Goal: Information Seeking & Learning: Compare options

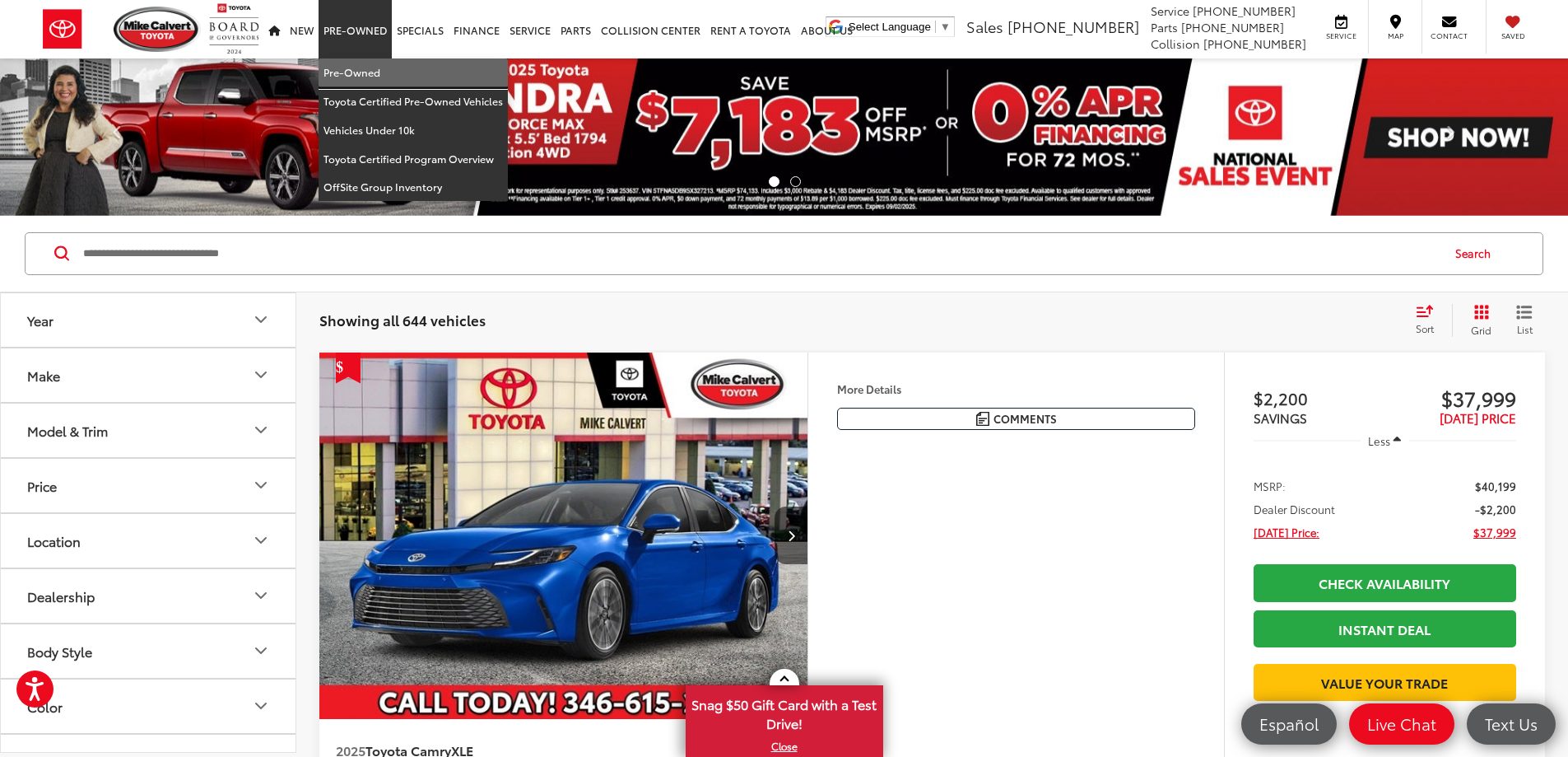
click at [357, 71] on link "Pre-Owned" at bounding box center [413, 73] width 190 height 29
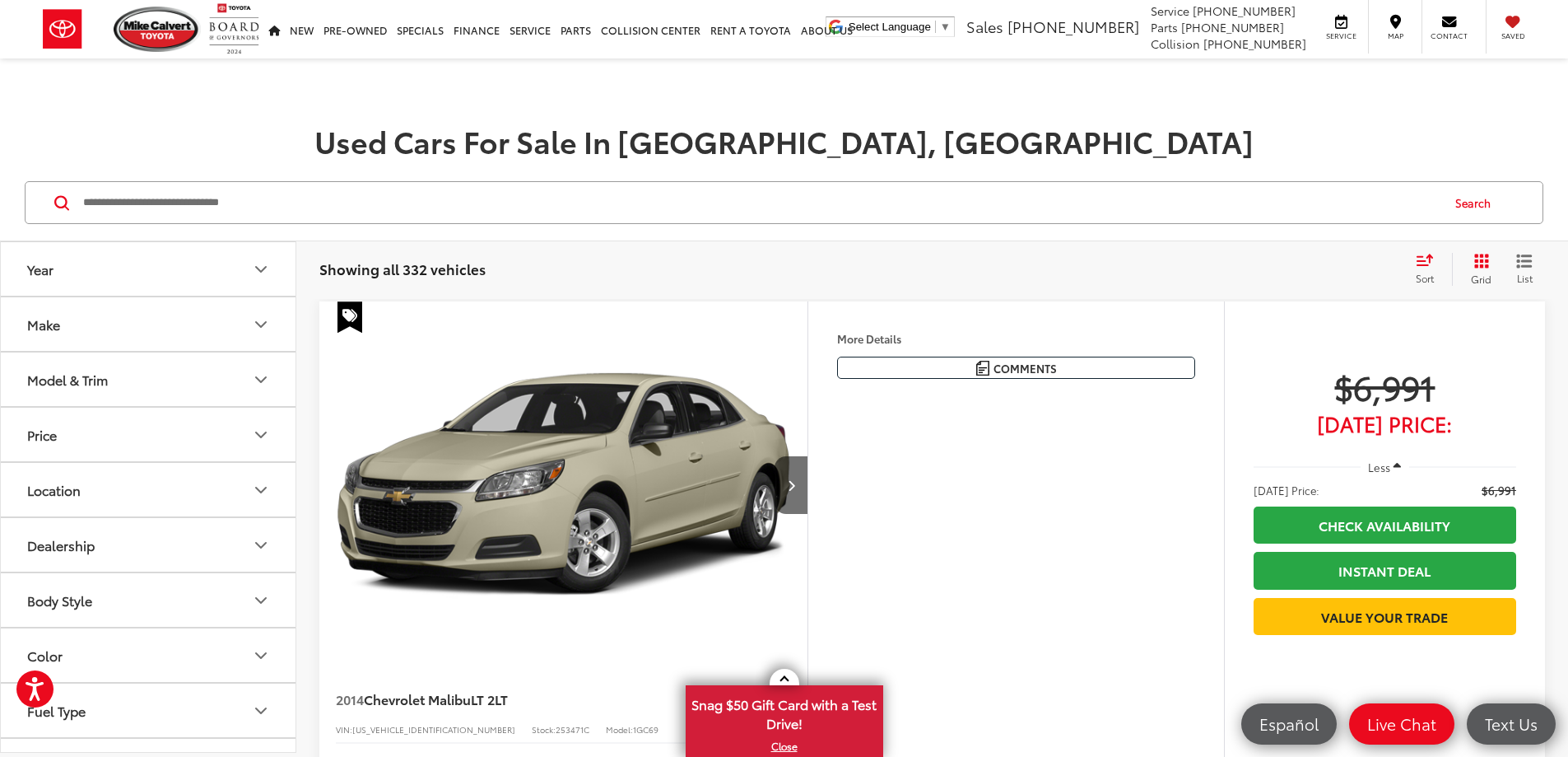
click at [261, 601] on icon "Body Style" at bounding box center [261, 600] width 20 height 20
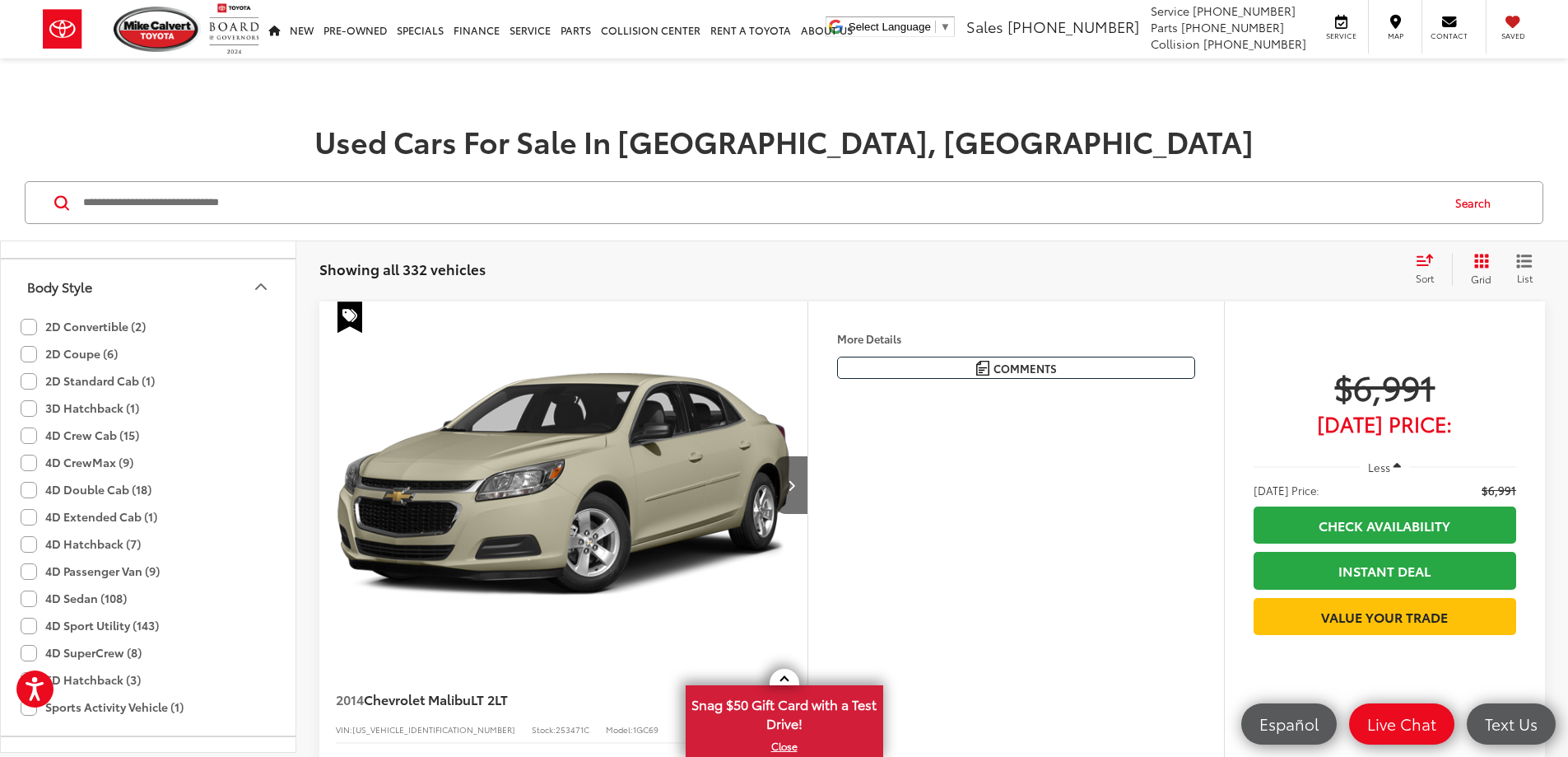
scroll to position [306, 0]
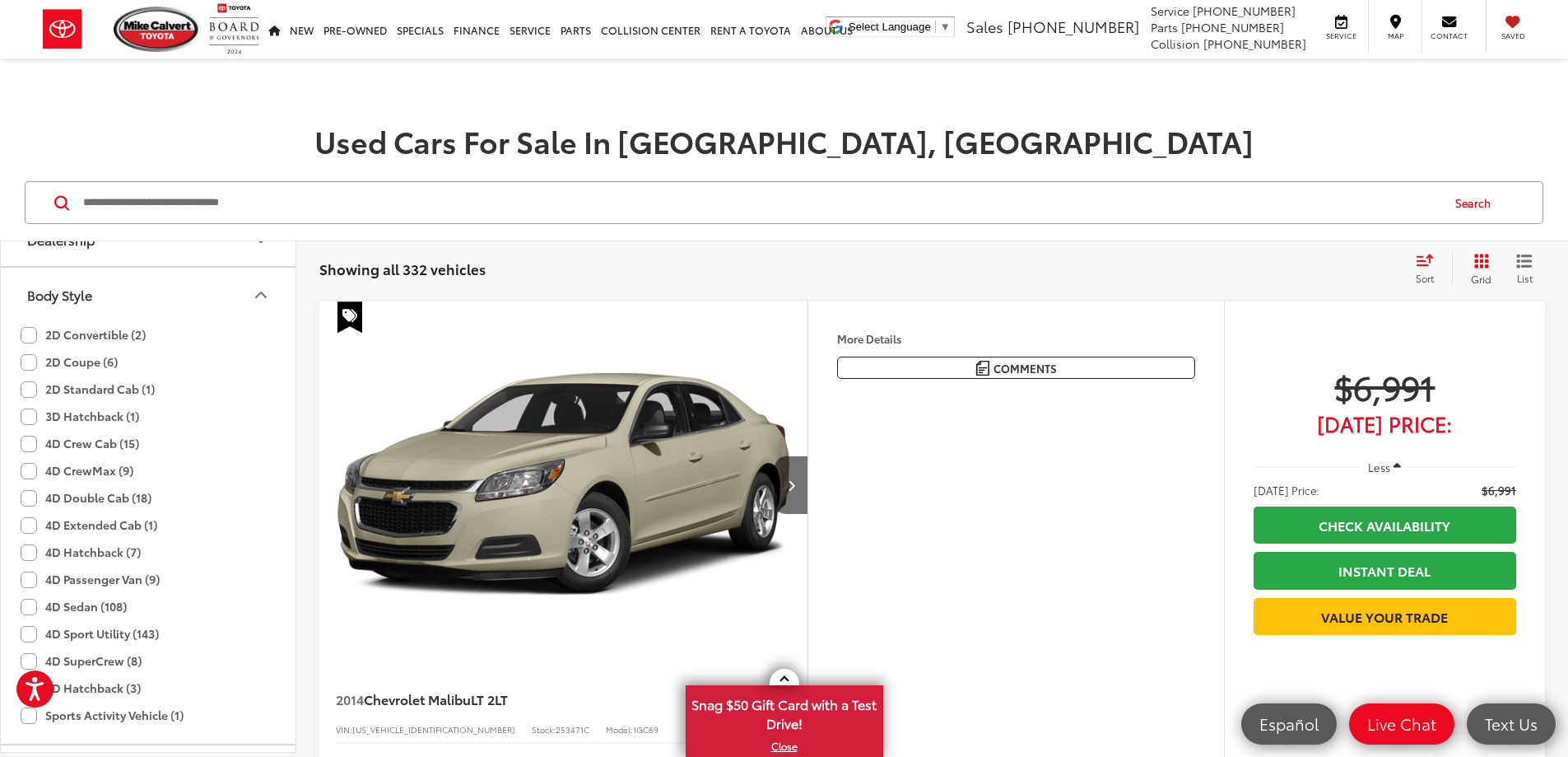
click at [261, 290] on icon "Body Style" at bounding box center [261, 294] width 20 height 20
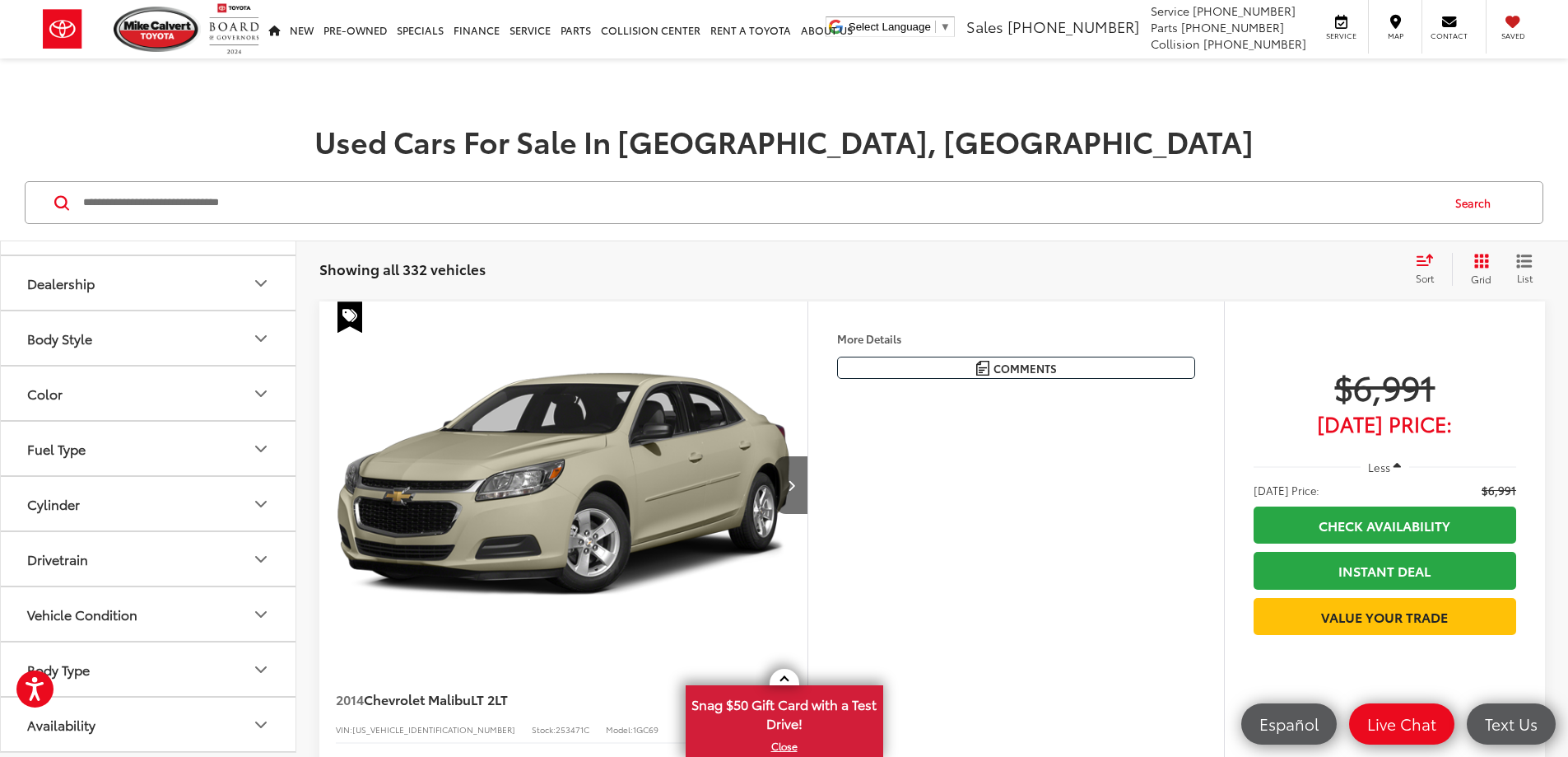
click at [266, 673] on icon "Body Type" at bounding box center [261, 669] width 20 height 20
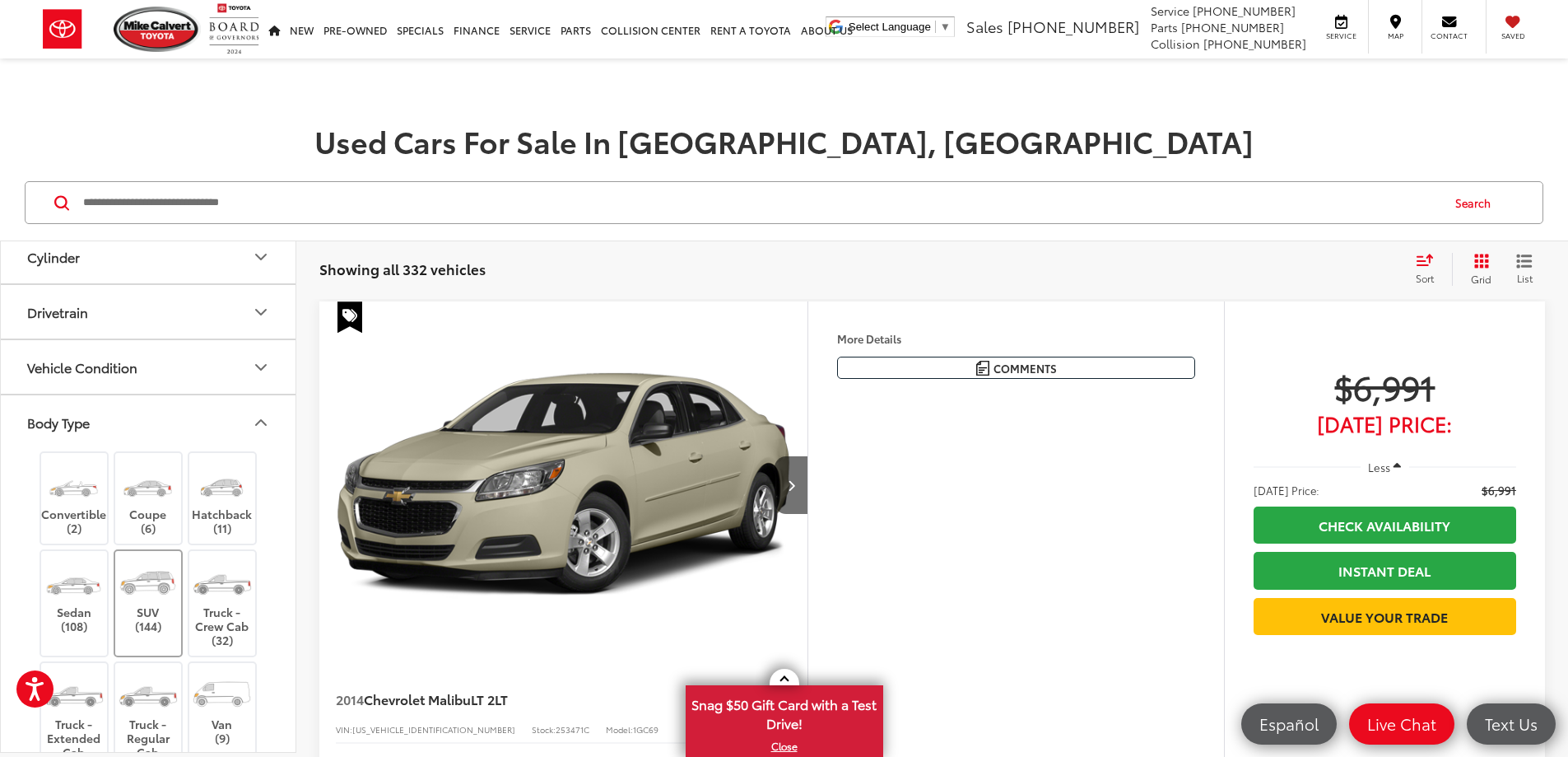
click at [160, 604] on img at bounding box center [148, 582] width 62 height 46
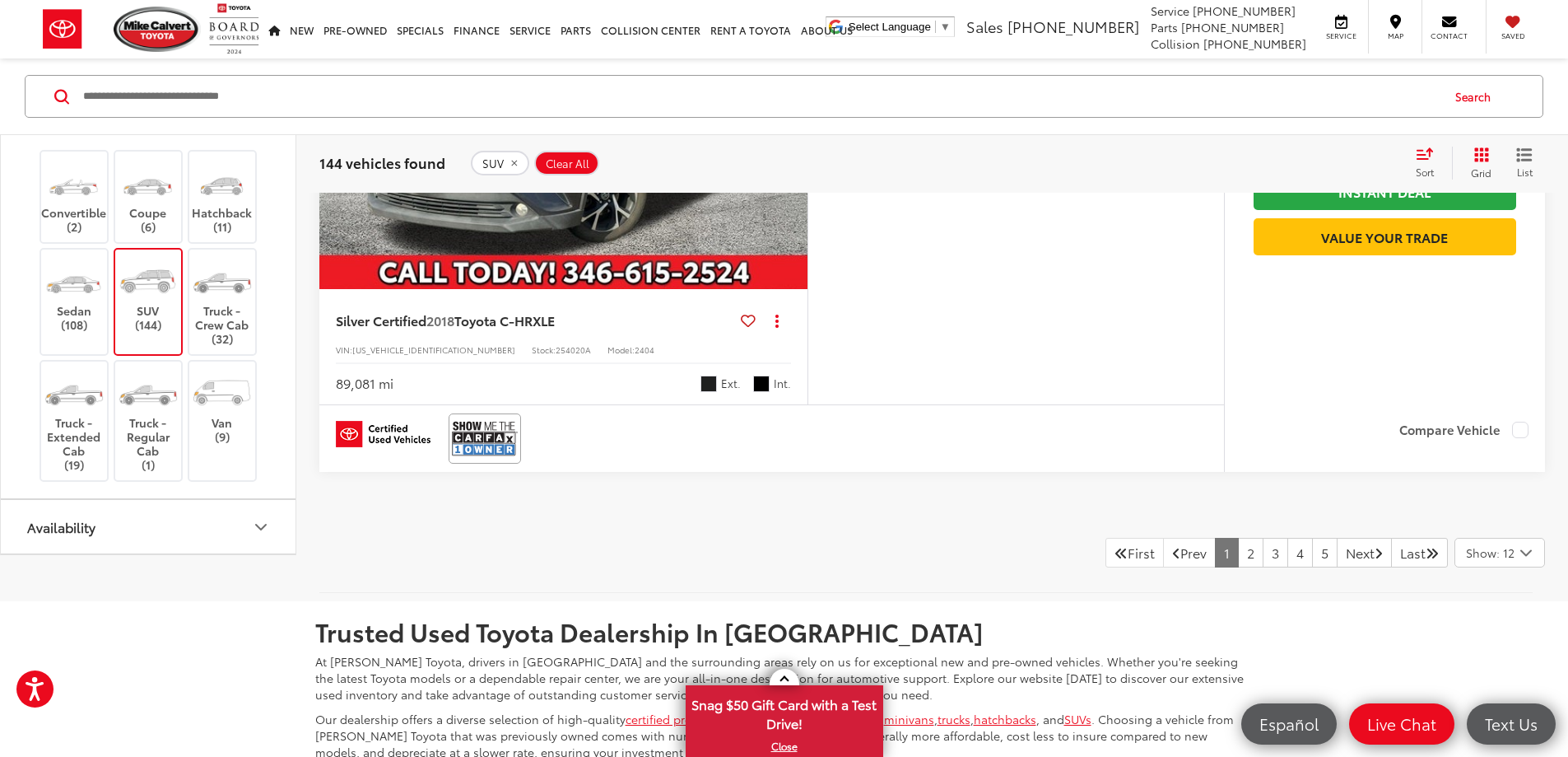
scroll to position [6668, 0]
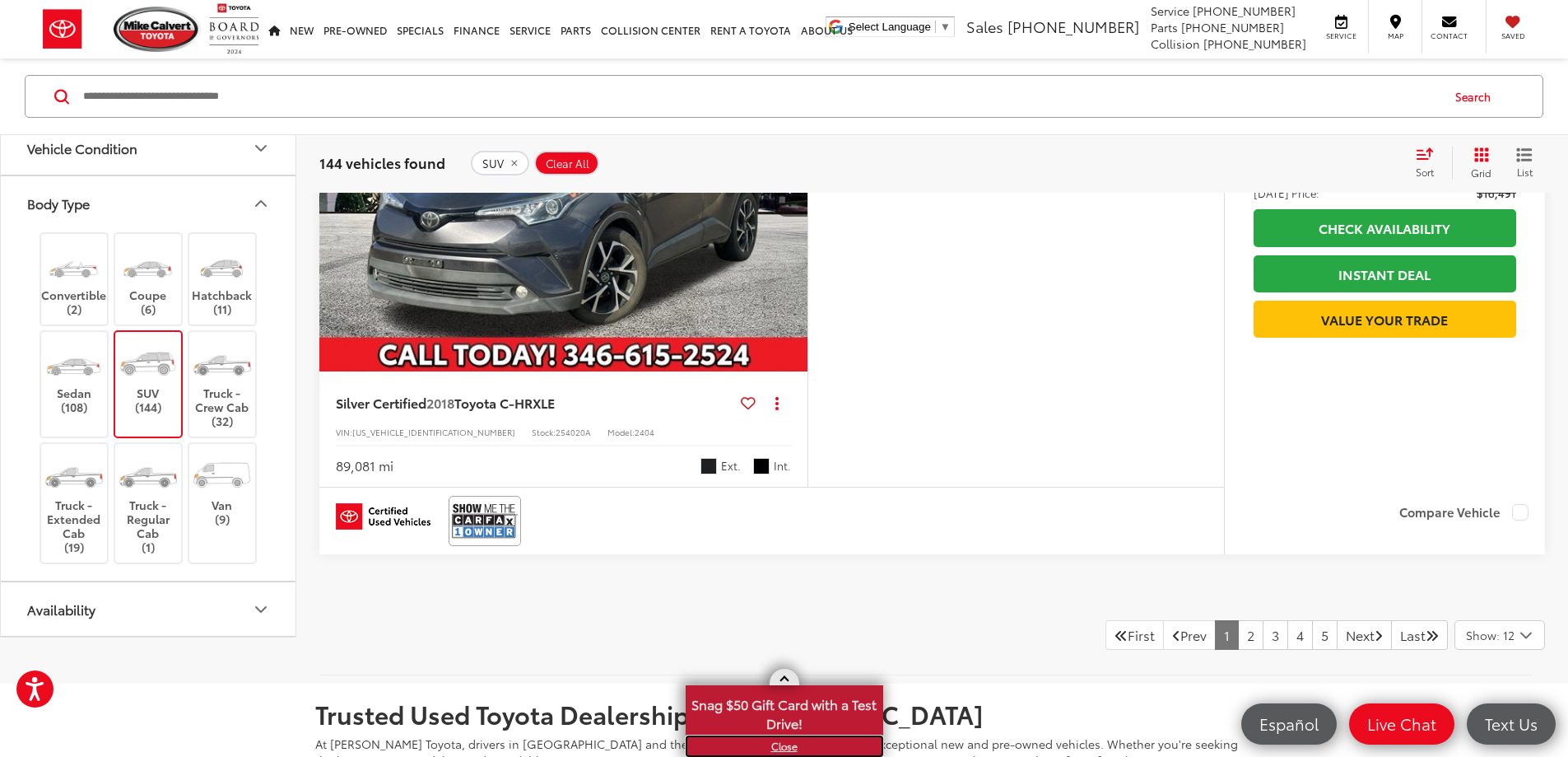
click at [775, 746] on link "X" at bounding box center [785, 745] width 194 height 18
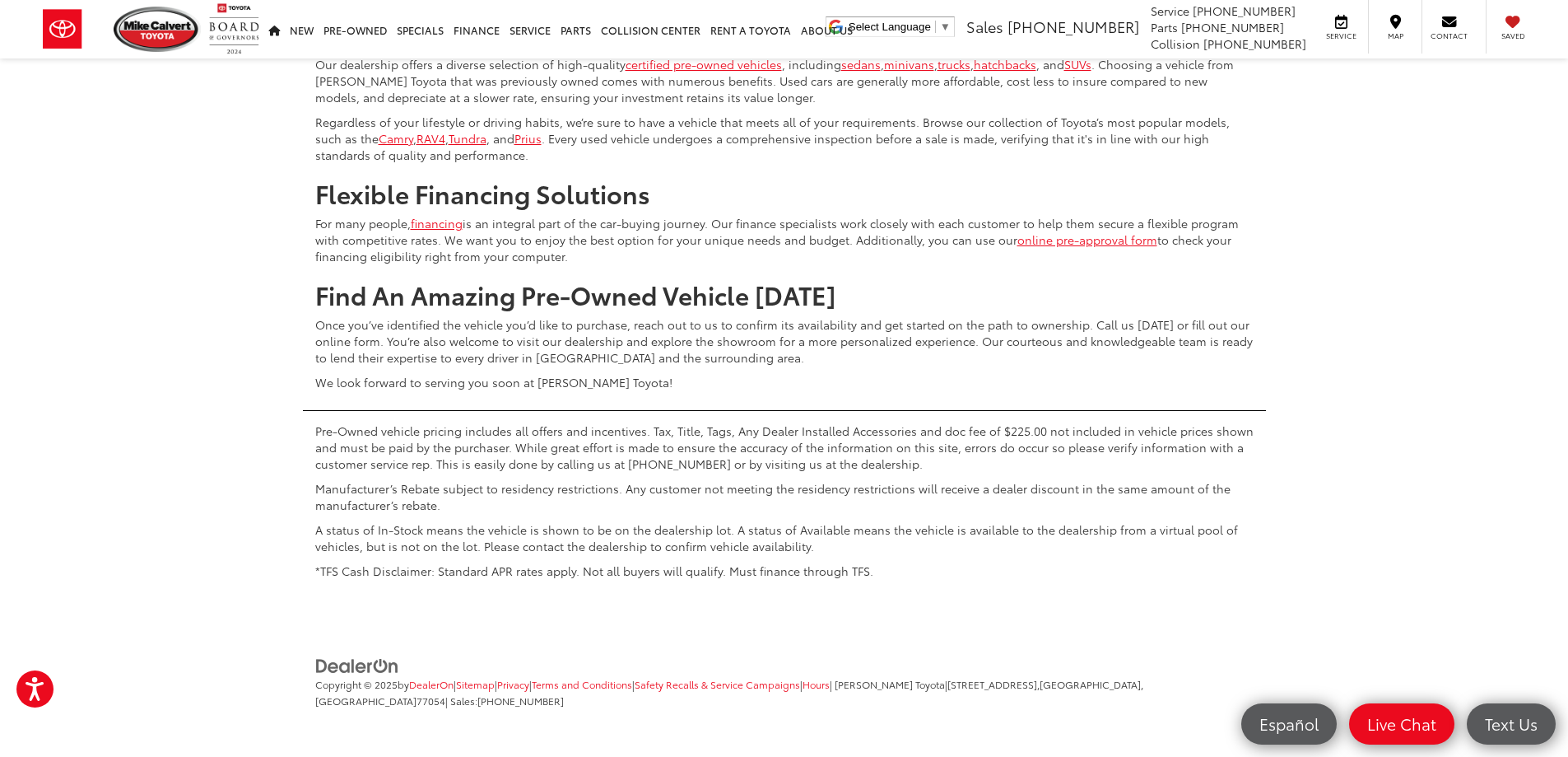
scroll to position [7764, 0]
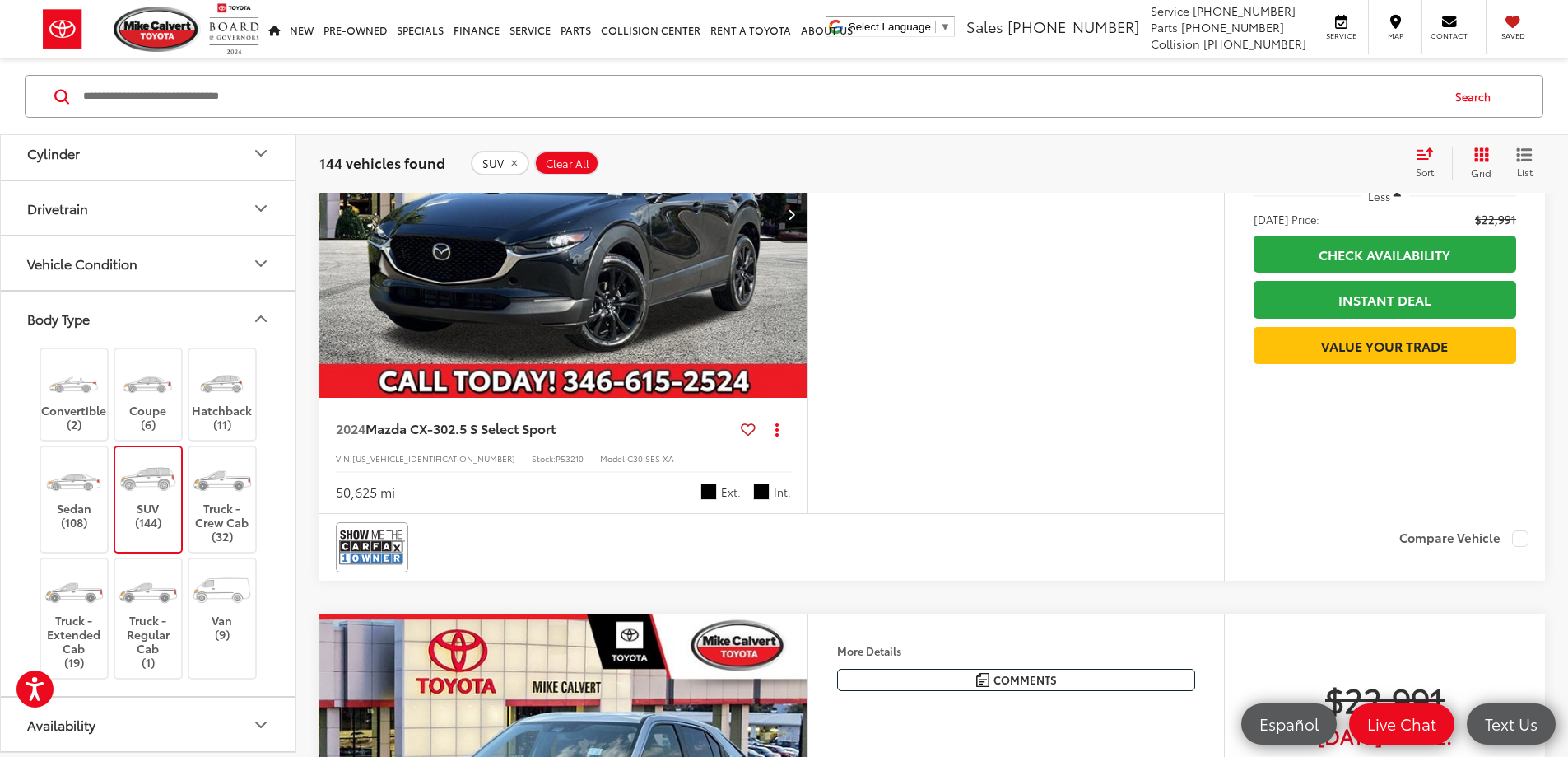
scroll to position [189, 0]
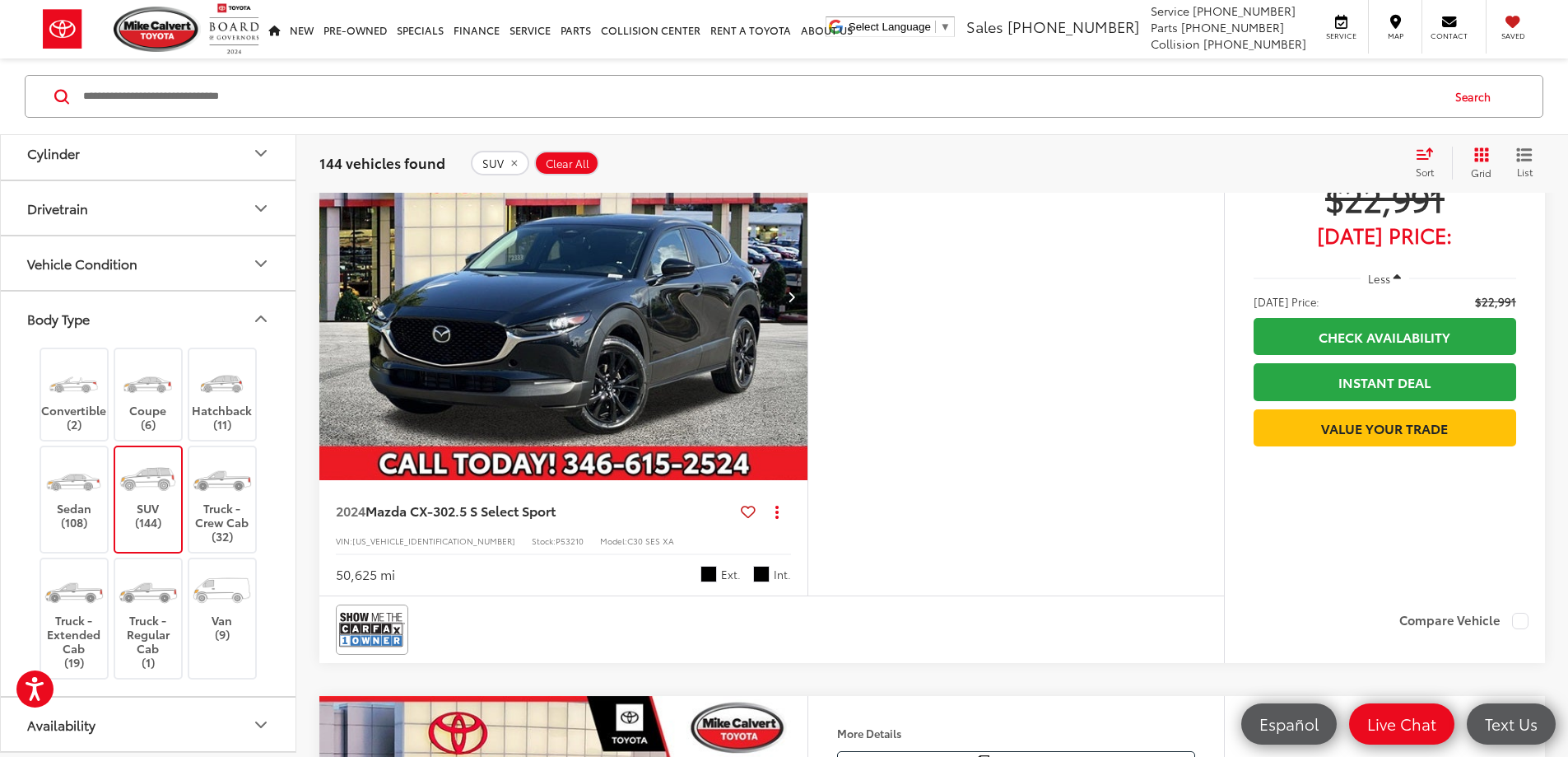
click at [796, 302] on icon "Next image" at bounding box center [792, 296] width 8 height 12
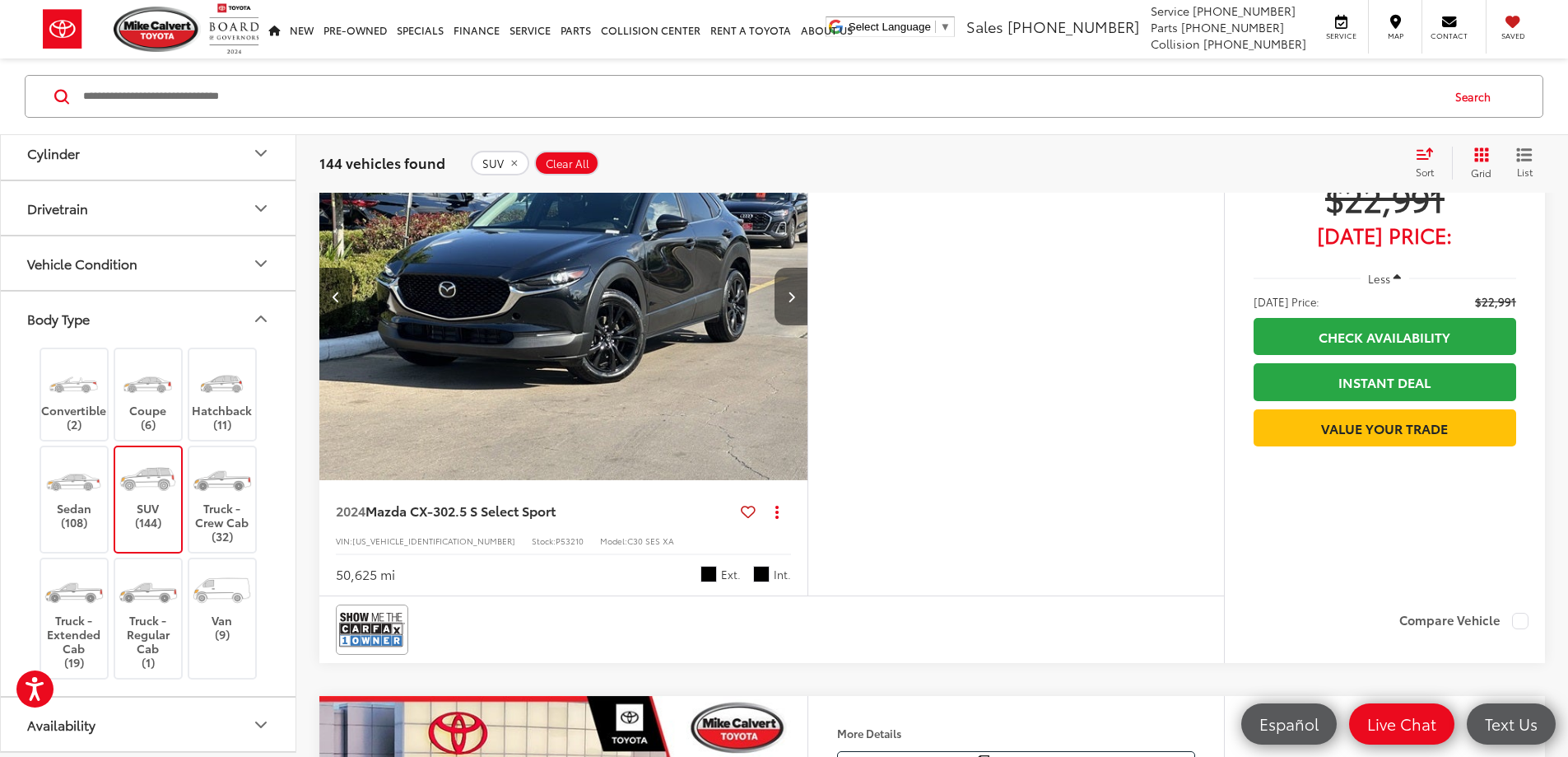
click at [796, 302] on icon "Next image" at bounding box center [792, 296] width 8 height 12
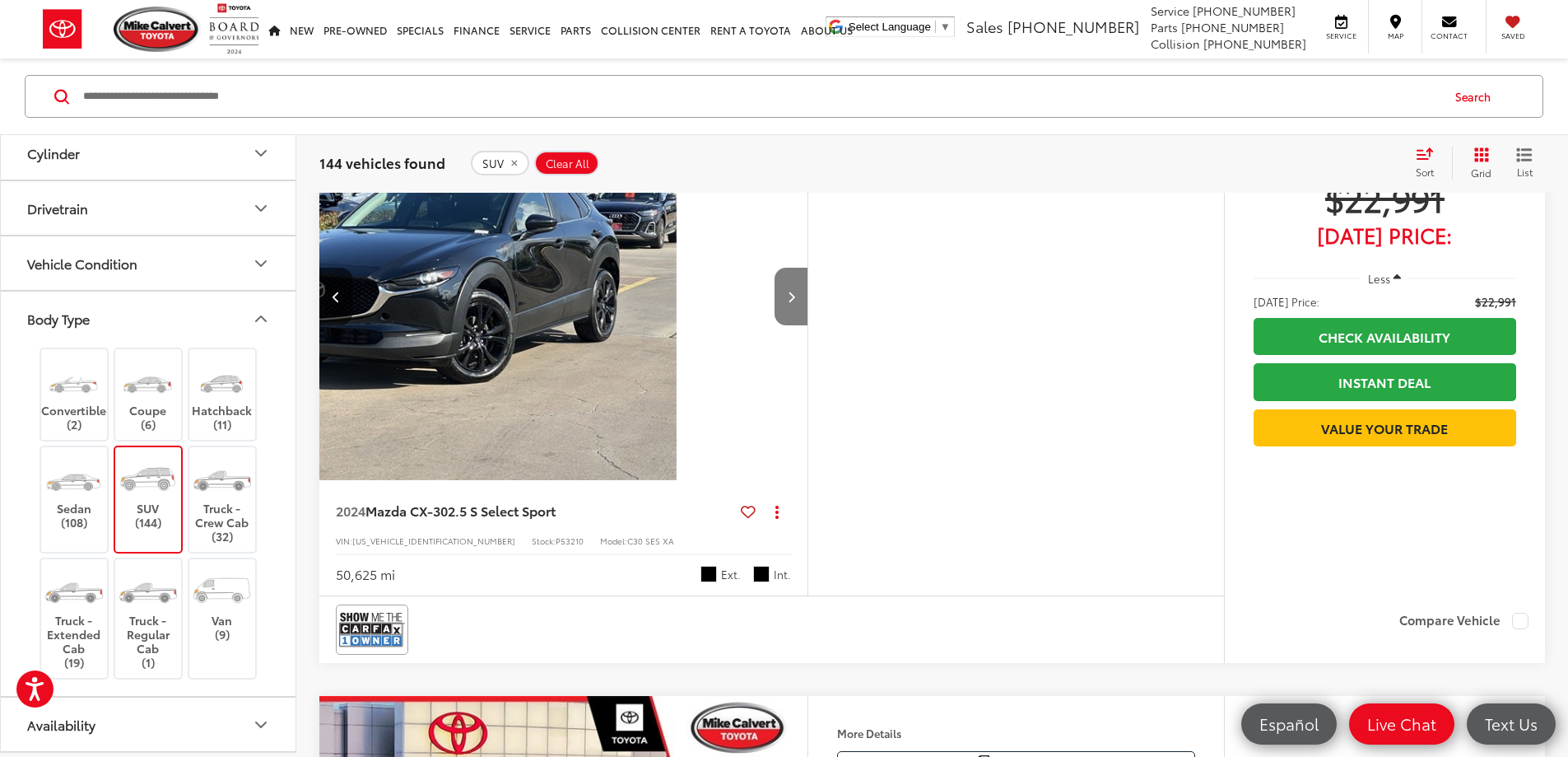
scroll to position [0, 1249]
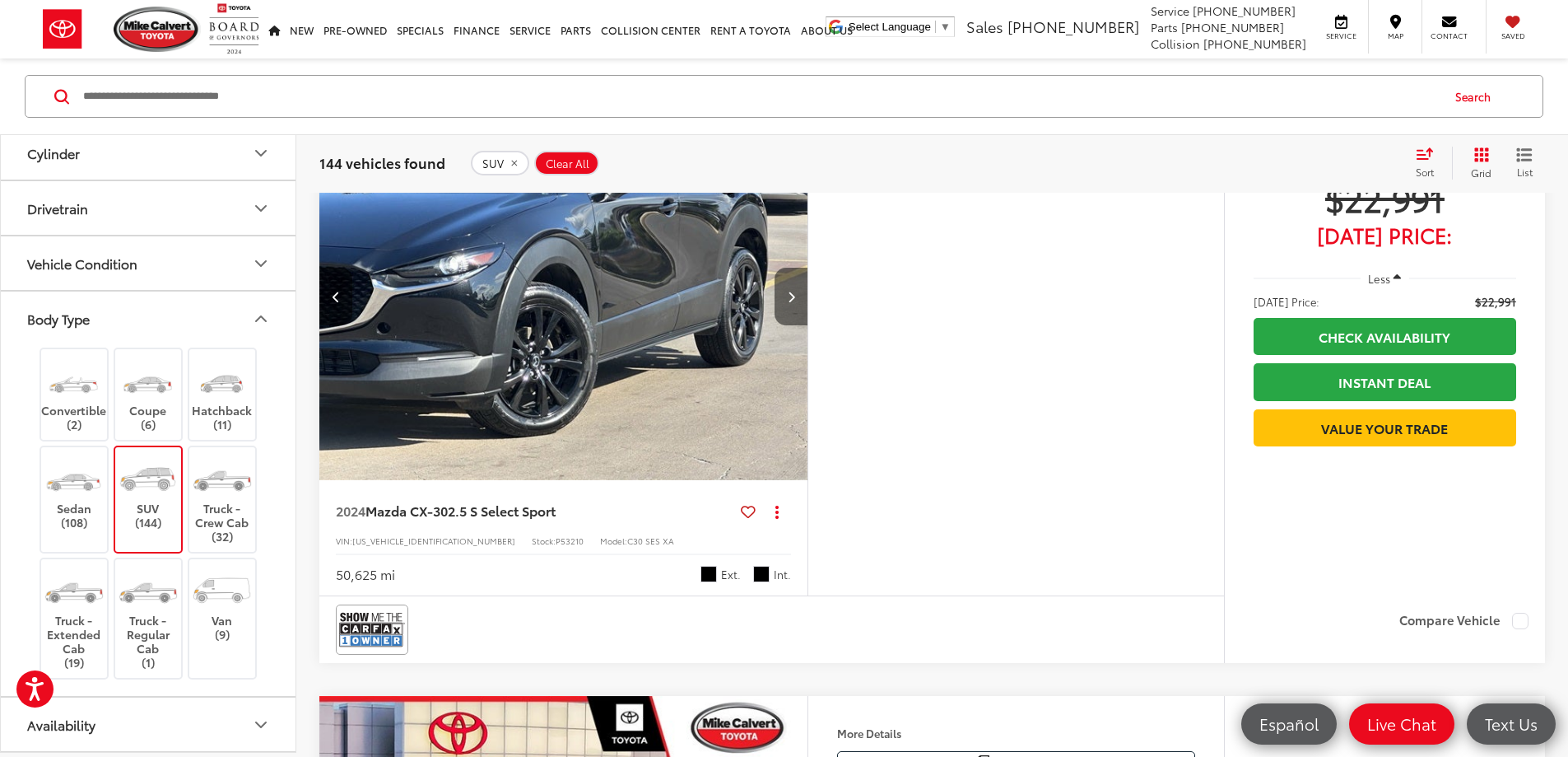
click at [796, 302] on icon "Next image" at bounding box center [792, 296] width 8 height 12
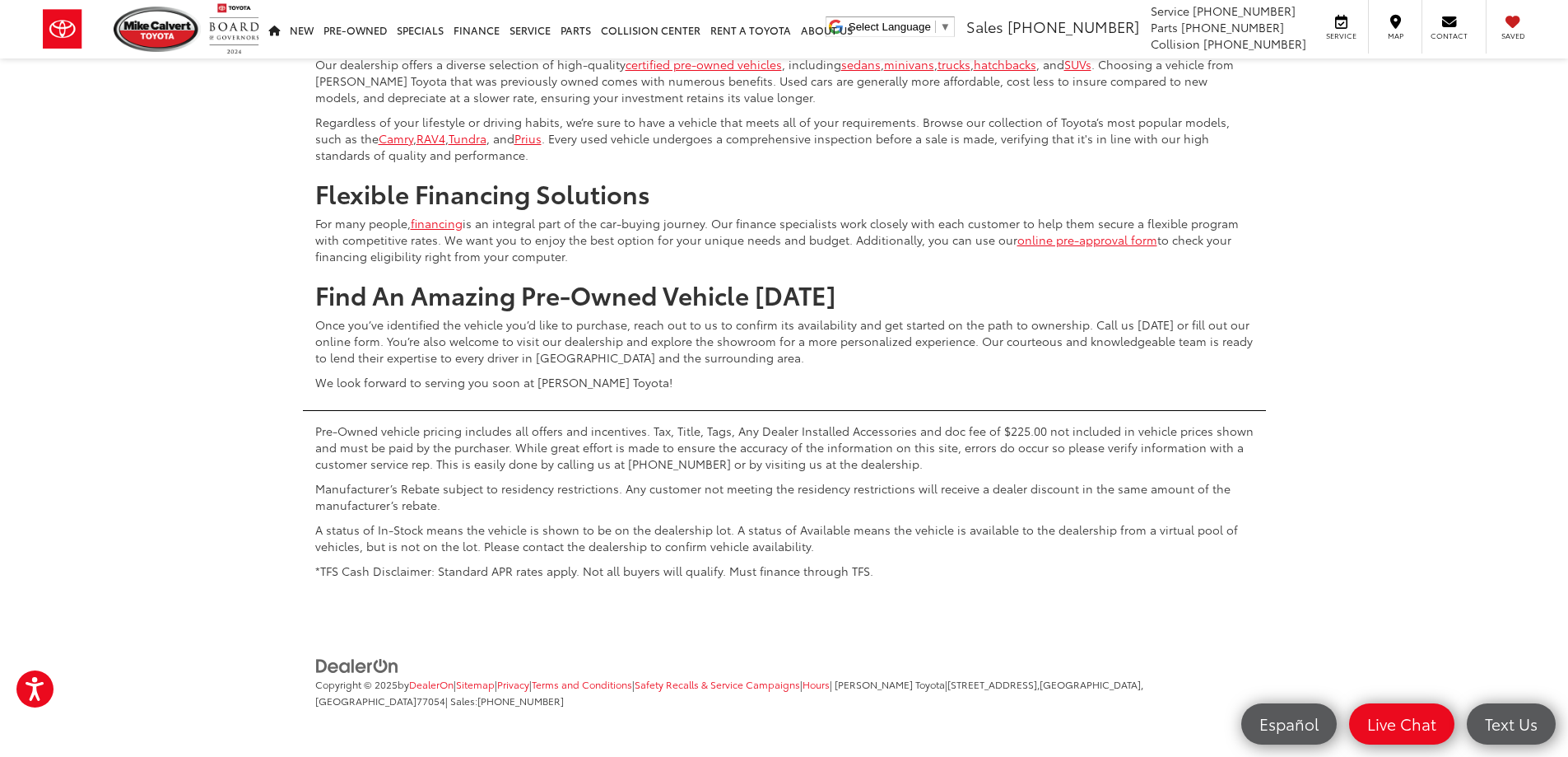
scroll to position [8339, 0]
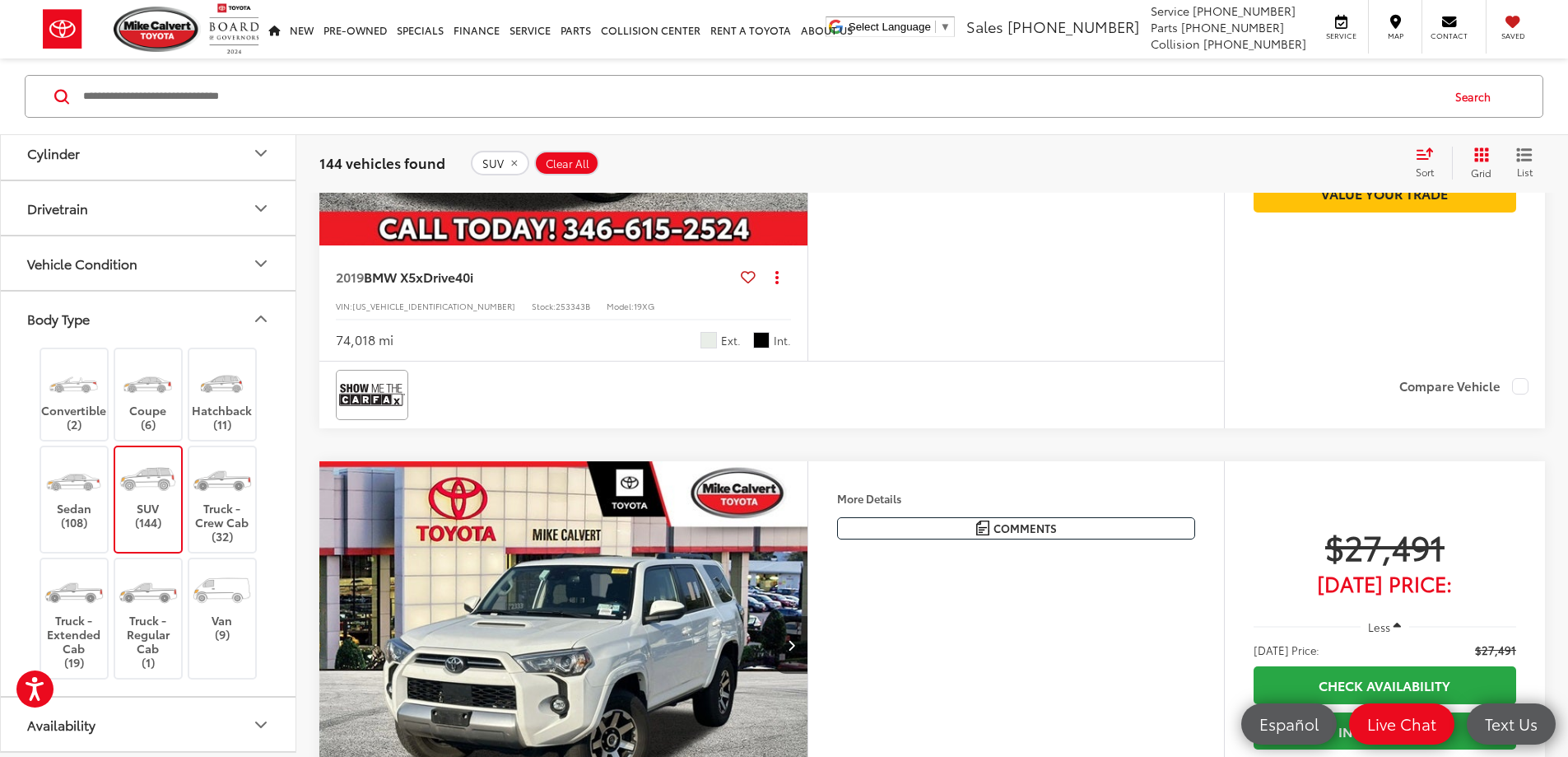
scroll to position [1424, 0]
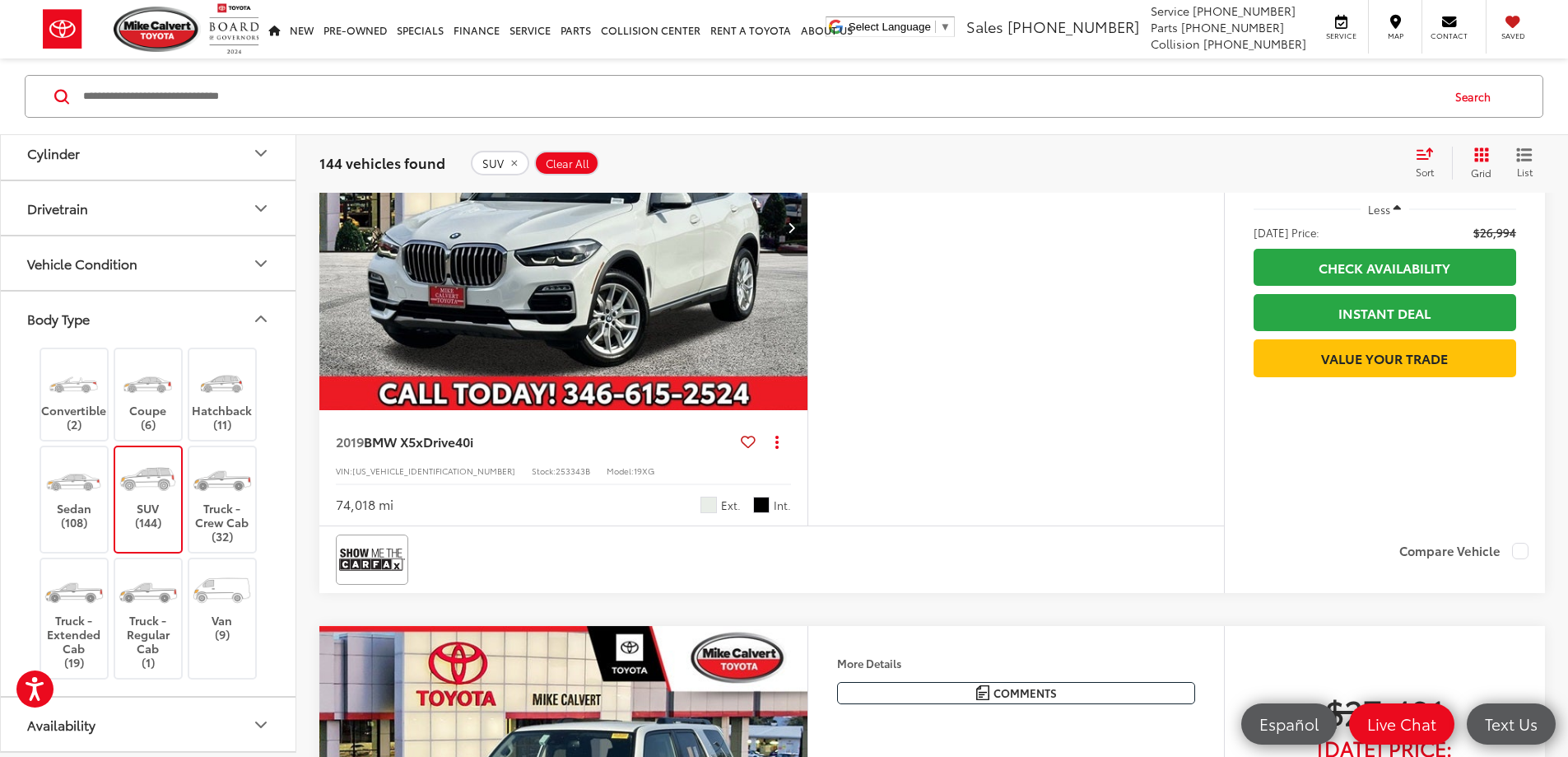
click at [796, 233] on icon "Next image" at bounding box center [792, 227] width 8 height 12
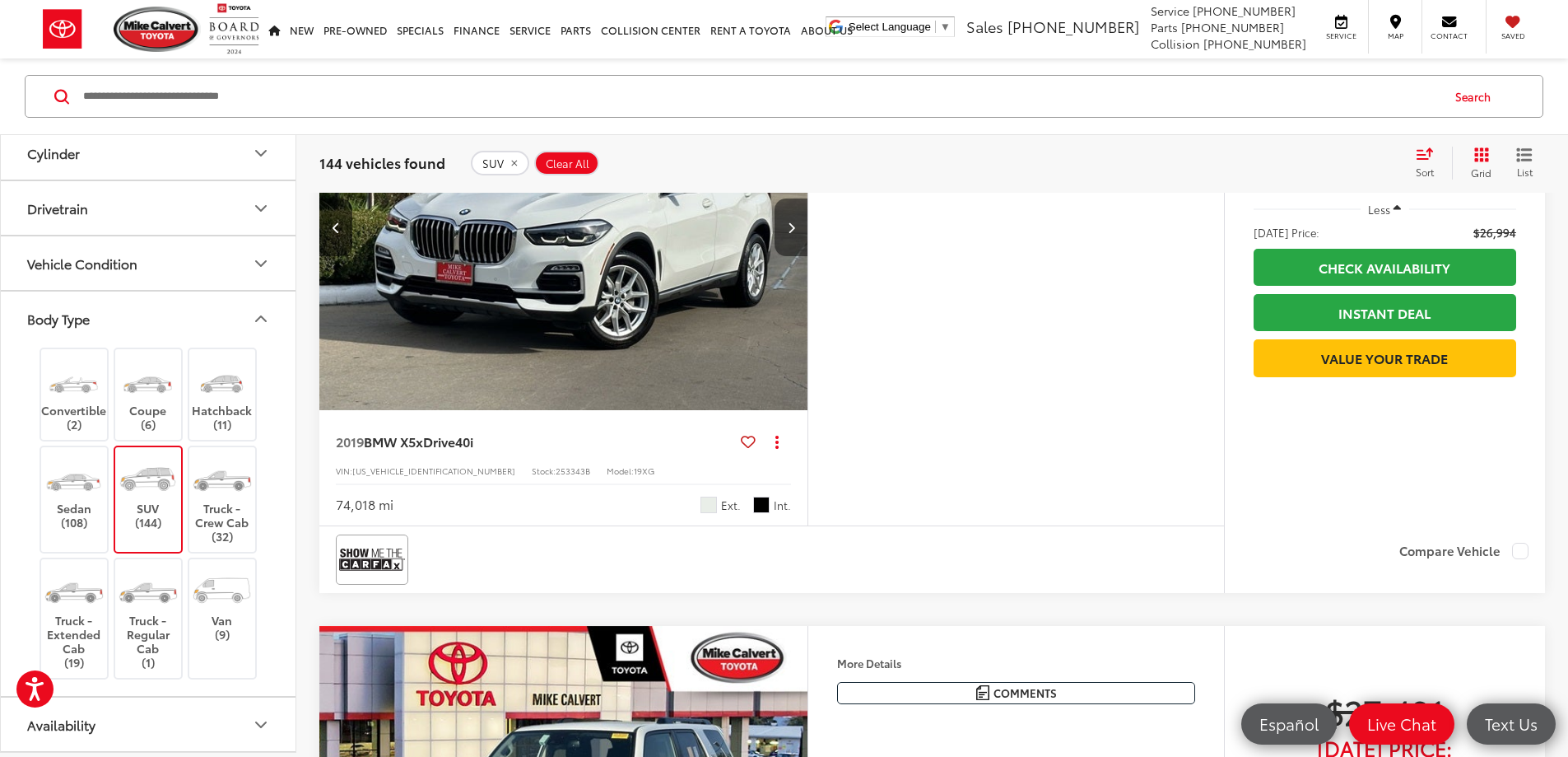
click at [796, 233] on icon "Next image" at bounding box center [792, 227] width 8 height 12
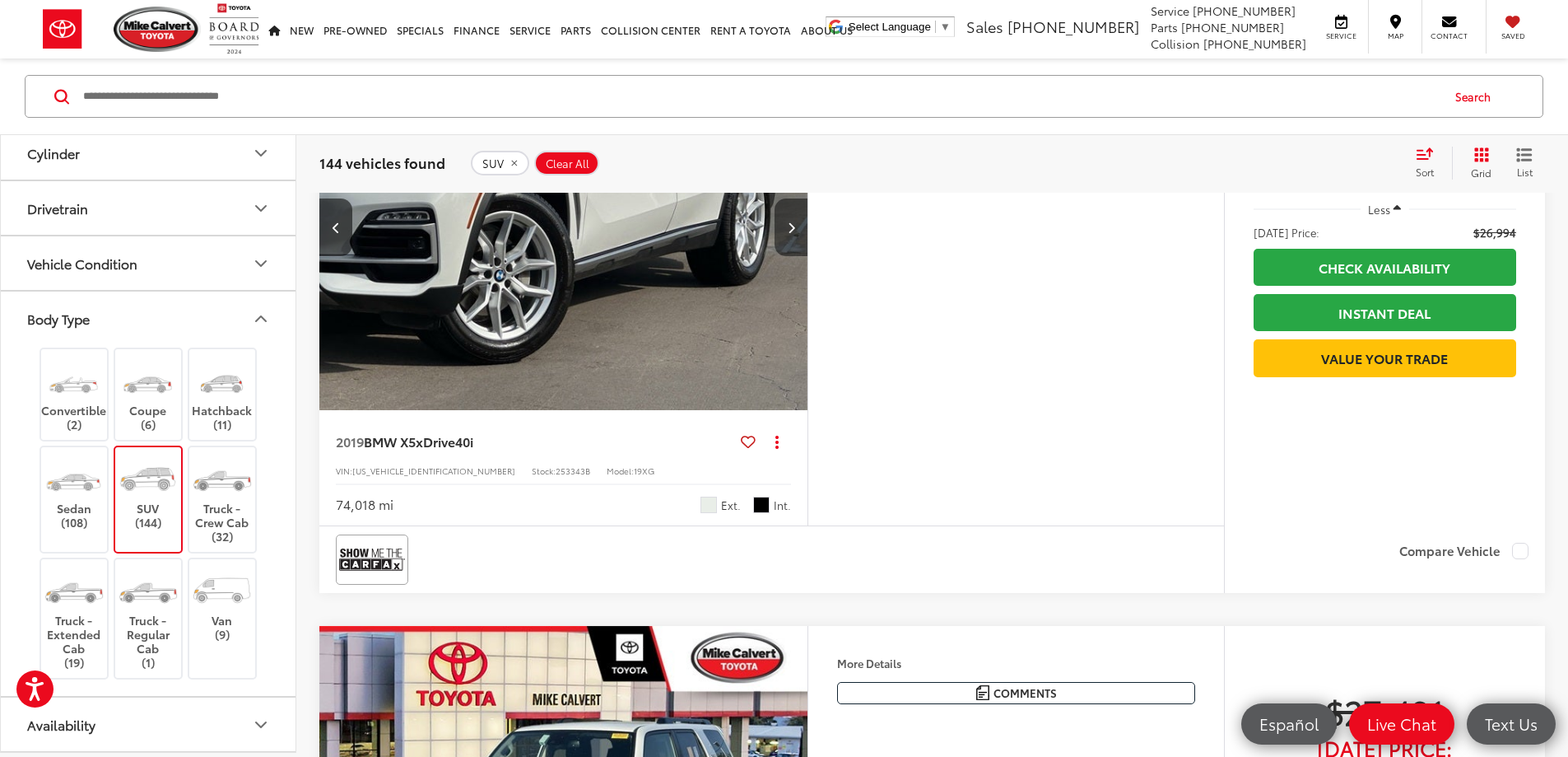
click at [796, 233] on icon "Next image" at bounding box center [792, 227] width 8 height 12
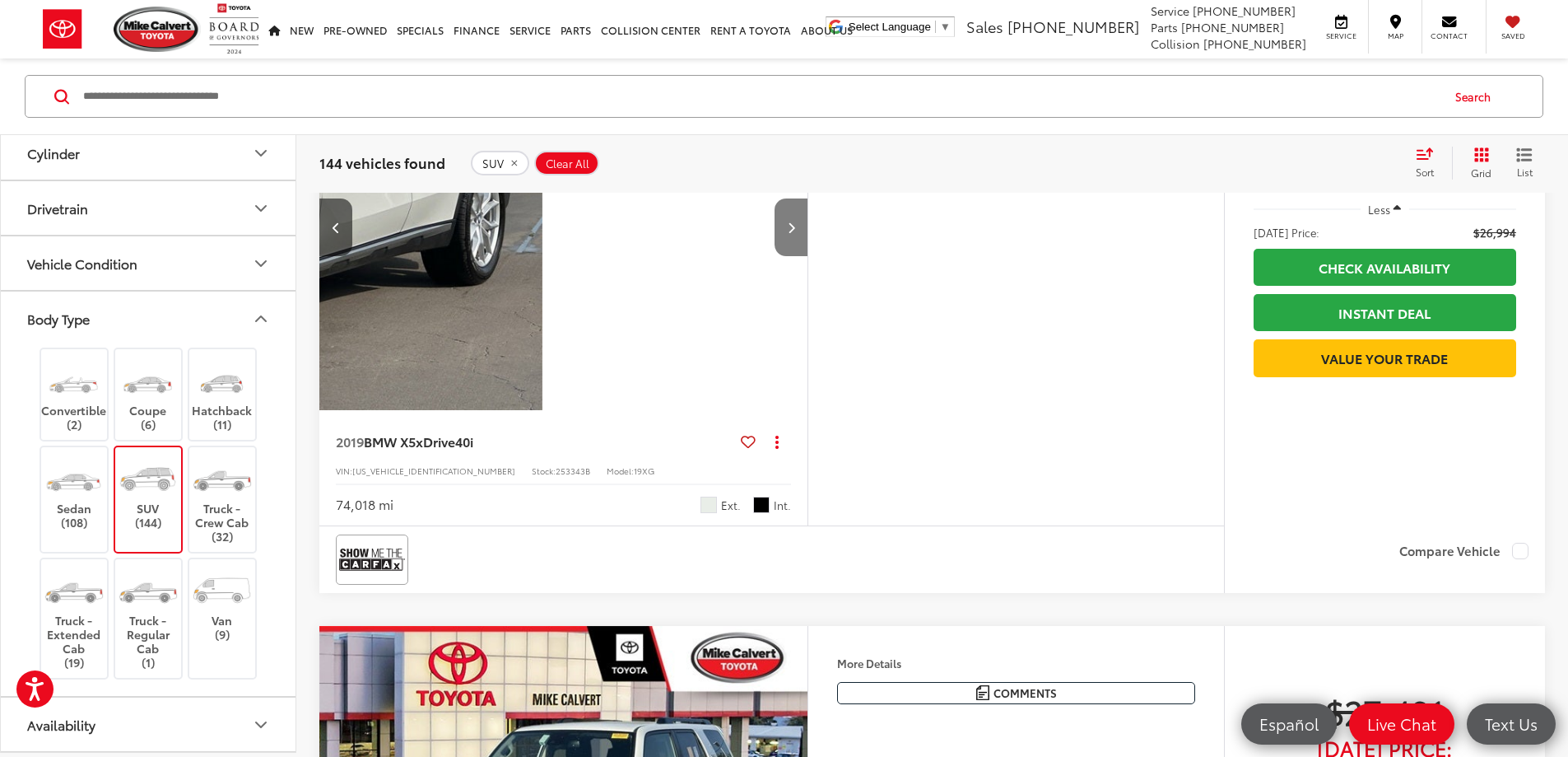
scroll to position [0, 1873]
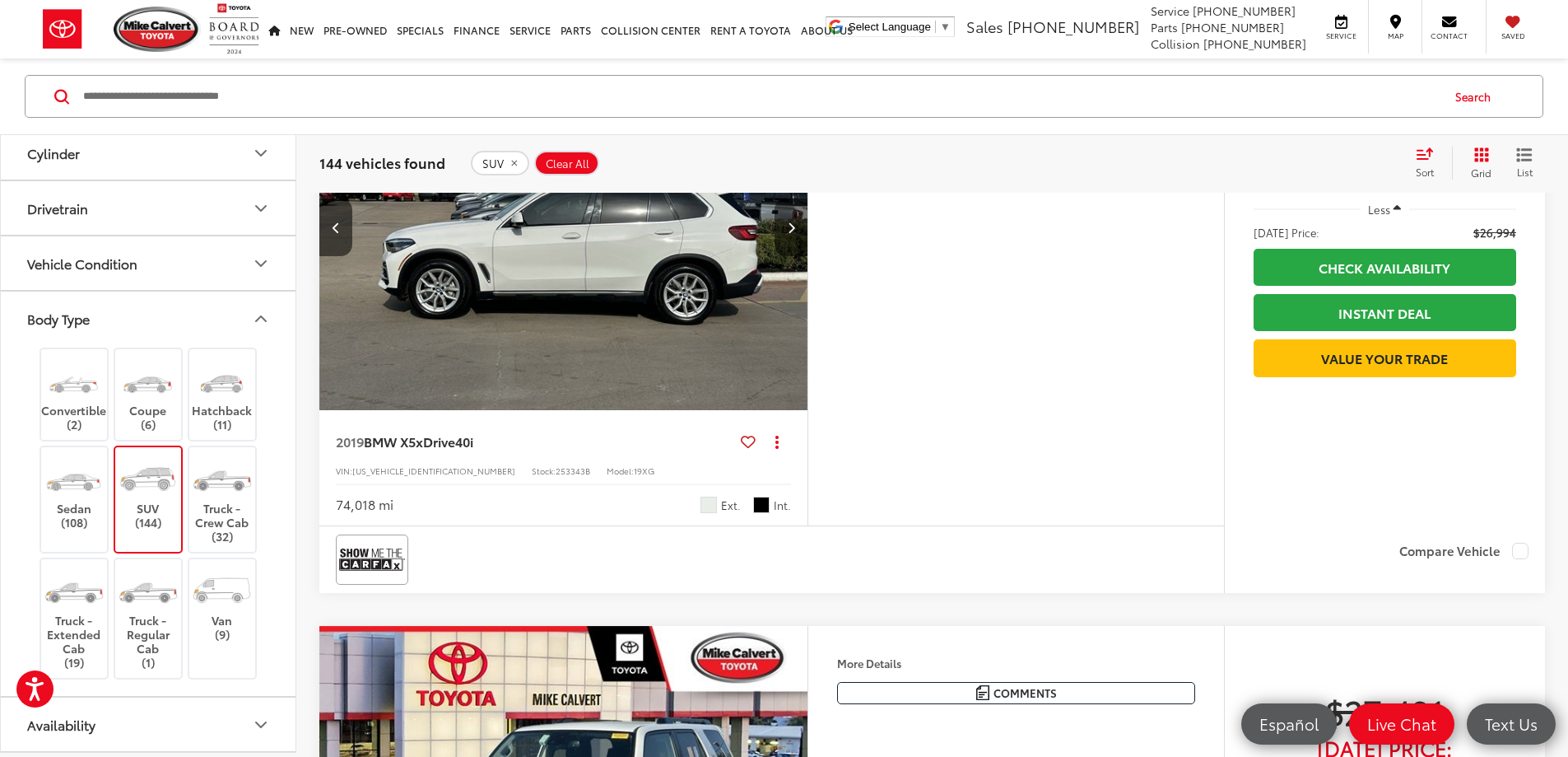
click at [796, 233] on icon "Next image" at bounding box center [792, 227] width 8 height 12
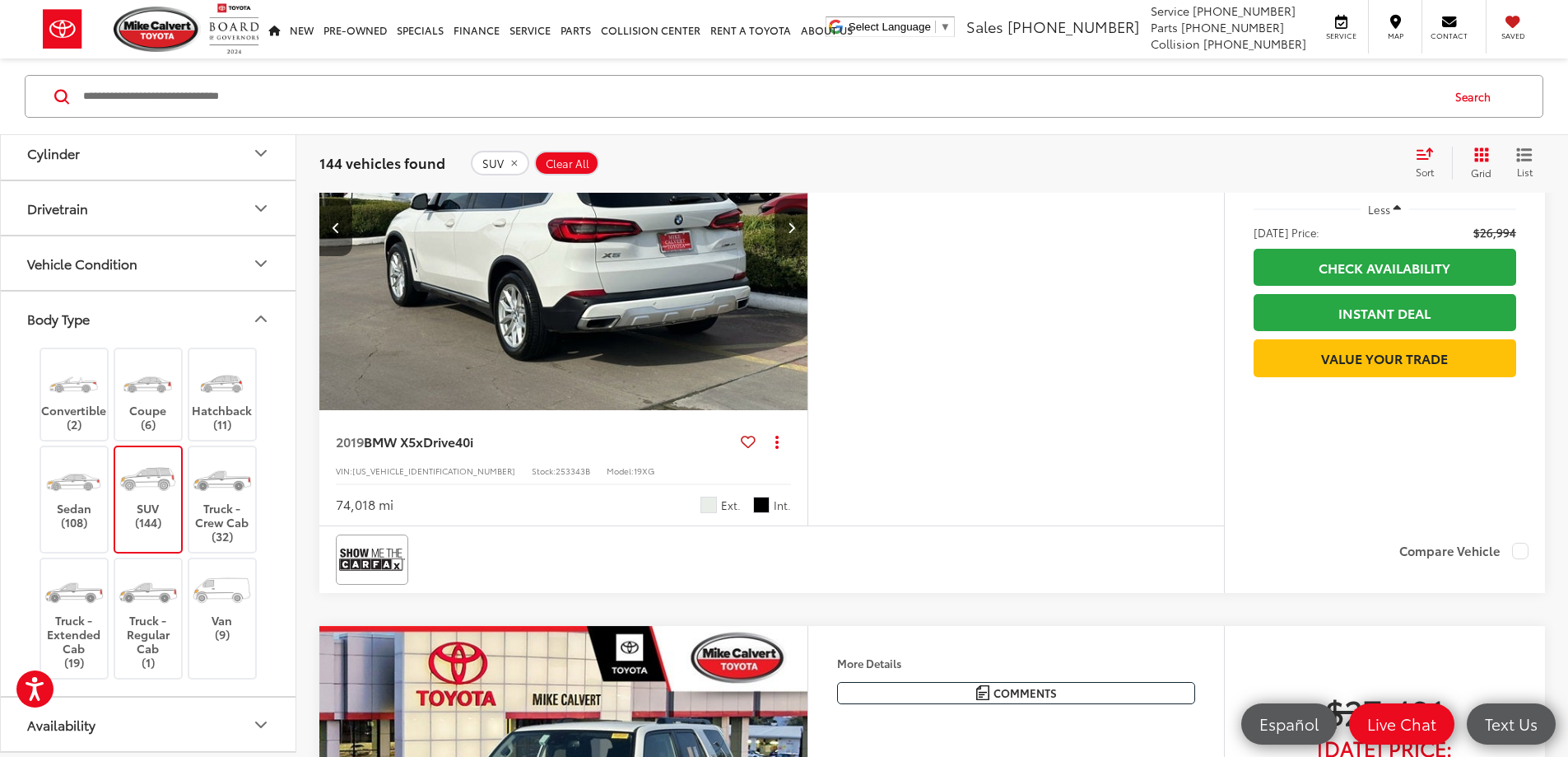
click at [796, 233] on icon "Next image" at bounding box center [792, 227] width 8 height 12
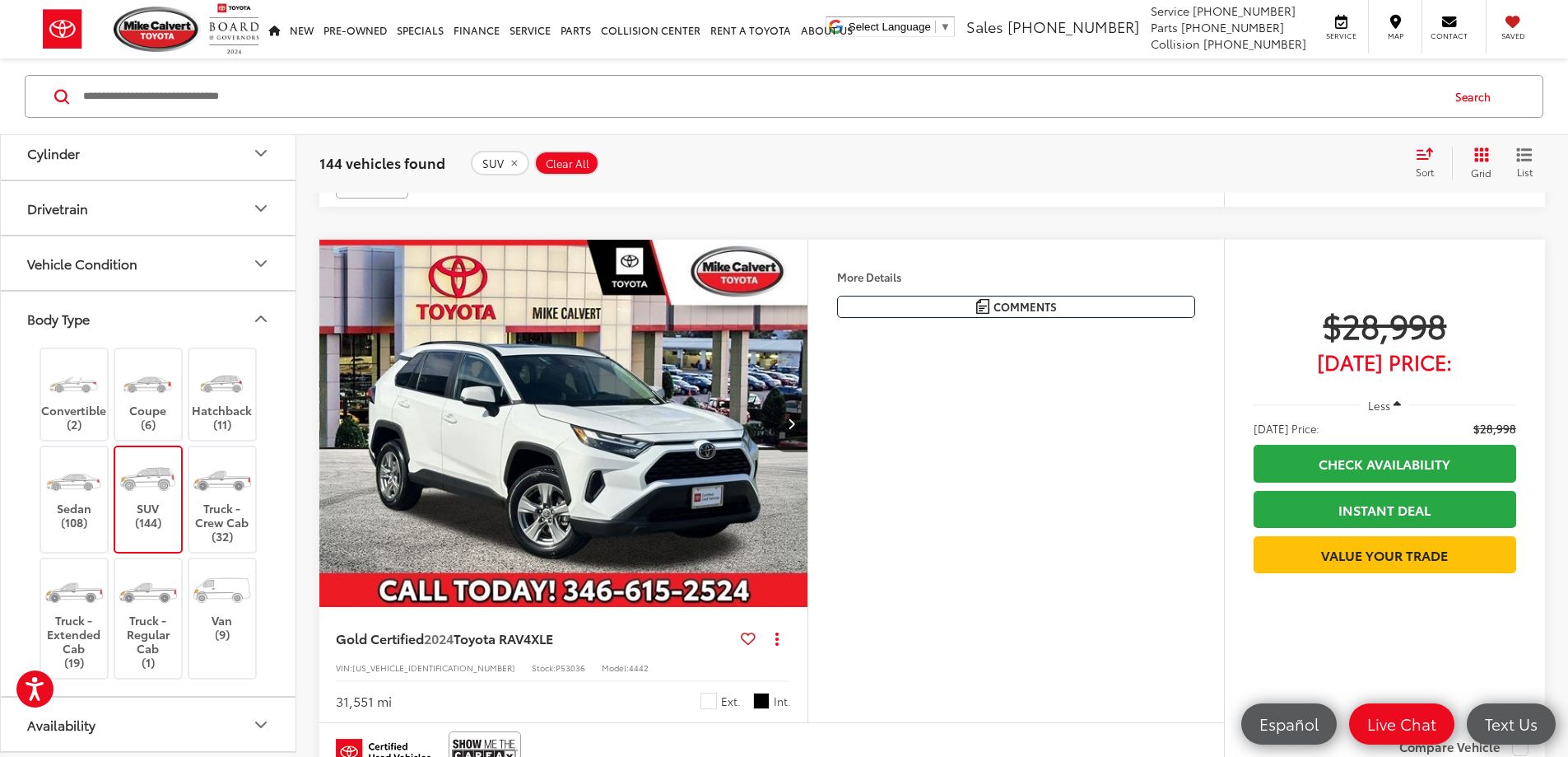
scroll to position [4304, 0]
